Goal: Task Accomplishment & Management: Complete application form

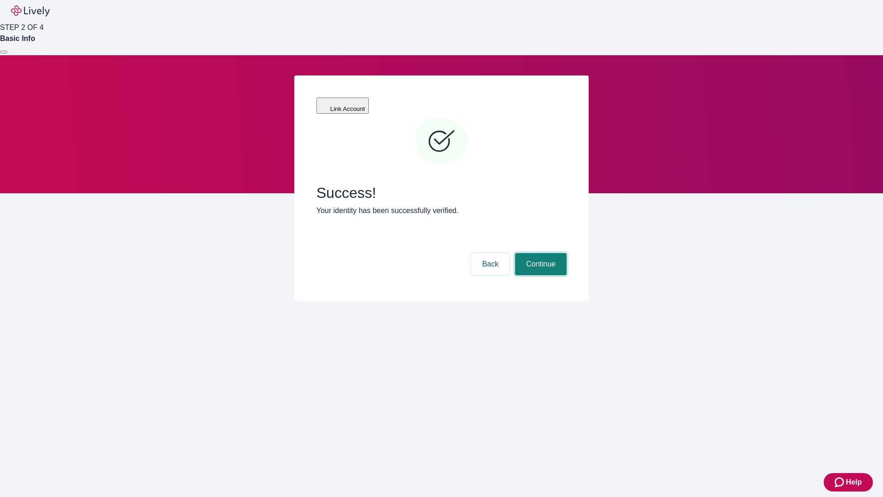
click at [540, 253] on button "Continue" at bounding box center [541, 264] width 52 height 22
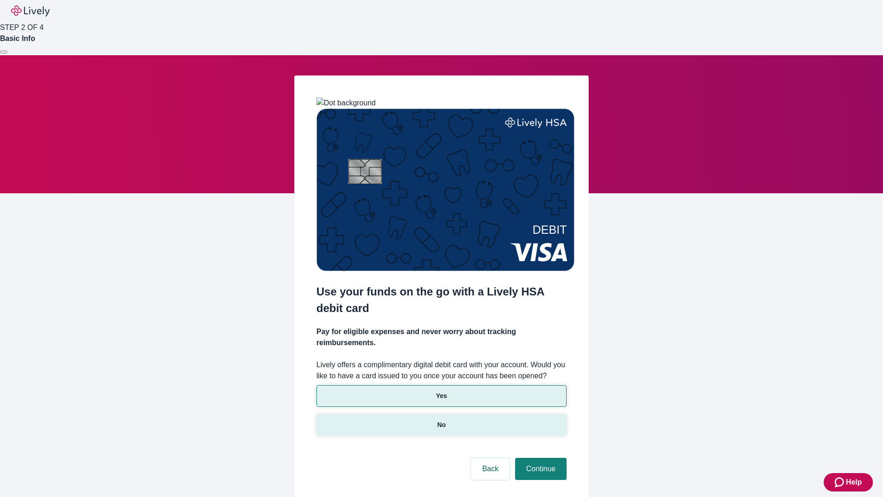
click at [441, 420] on p "No" at bounding box center [441, 425] width 9 height 10
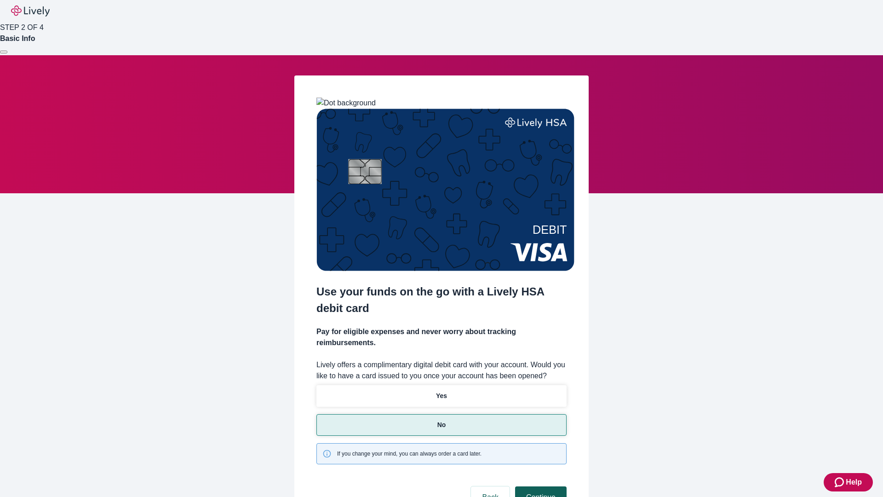
click at [540, 486] on button "Continue" at bounding box center [541, 497] width 52 height 22
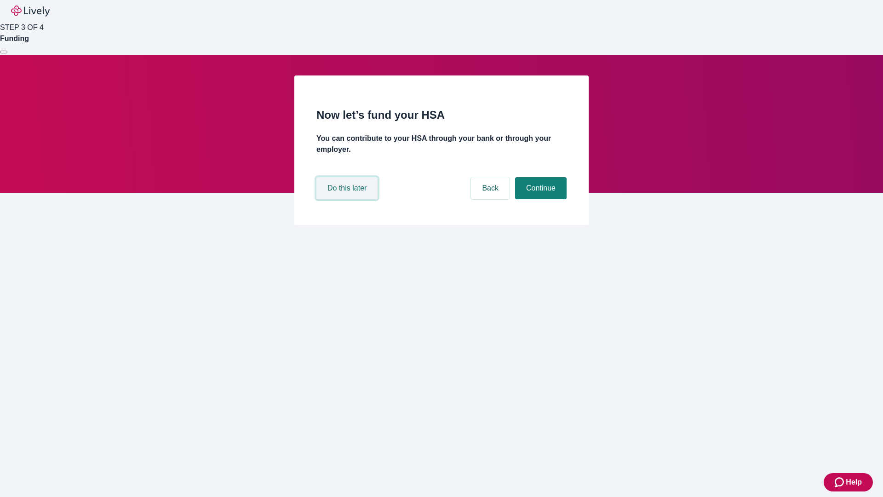
click at [348, 199] on button "Do this later" at bounding box center [346, 188] width 61 height 22
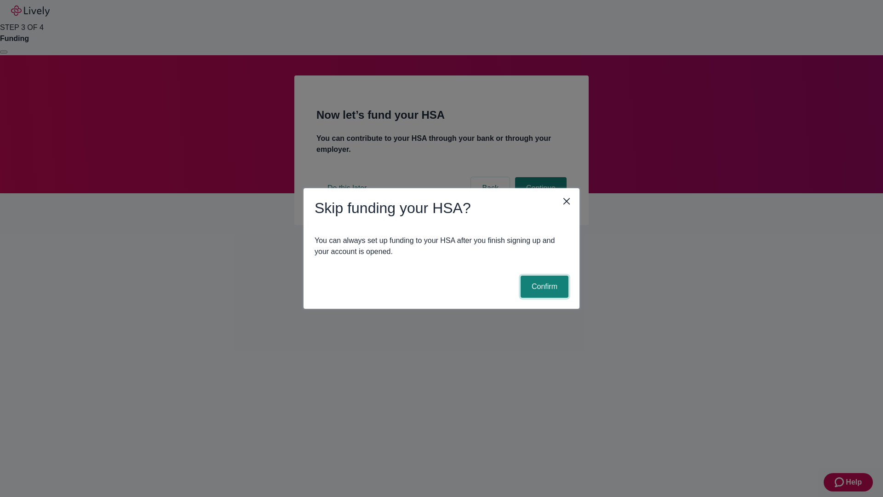
click at [543, 287] on button "Confirm" at bounding box center [545, 287] width 48 height 22
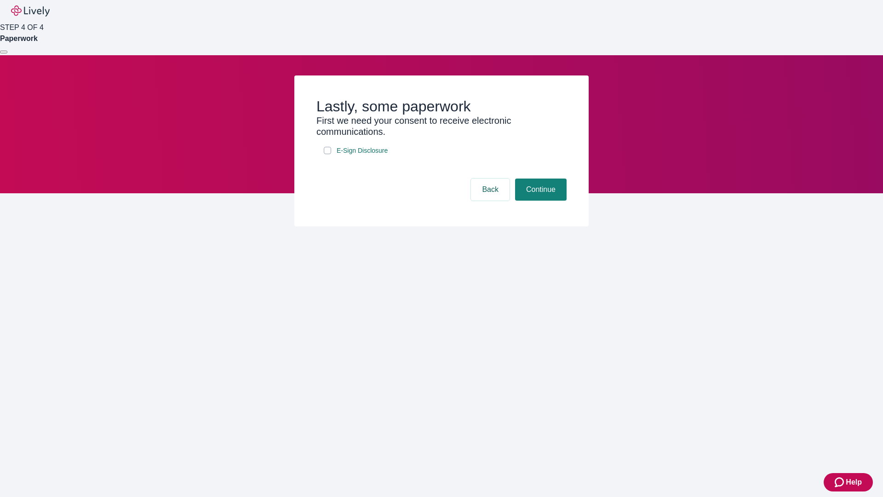
click at [328, 154] on input "E-Sign Disclosure" at bounding box center [327, 150] width 7 height 7
checkbox input "true"
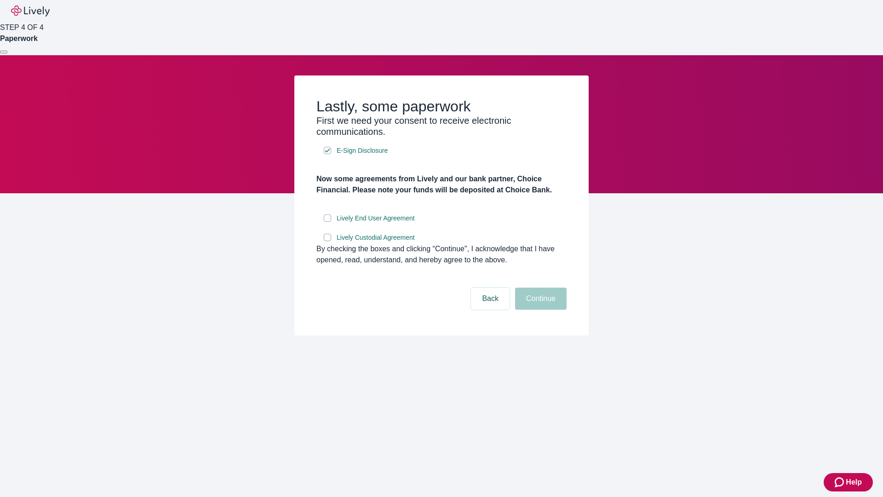
click at [328, 222] on input "Lively End User Agreement" at bounding box center [327, 217] width 7 height 7
checkbox input "true"
click at [328, 241] on input "Lively Custodial Agreement" at bounding box center [327, 237] width 7 height 7
checkbox input "true"
click at [540, 310] on button "Continue" at bounding box center [541, 298] width 52 height 22
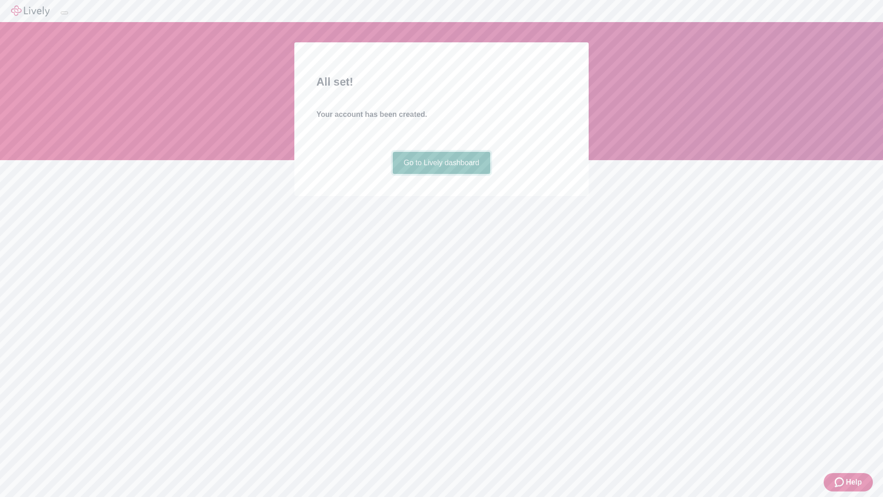
click at [441, 174] on link "Go to Lively dashboard" at bounding box center [442, 163] width 98 height 22
